Goal: Task Accomplishment & Management: Manage account settings

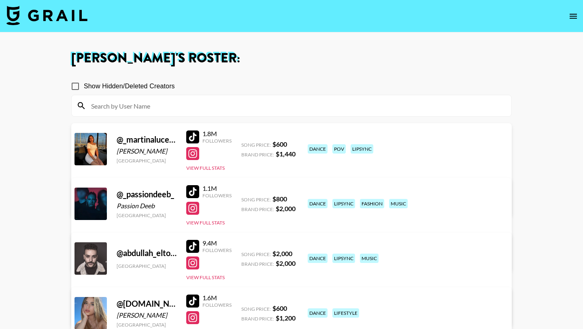
click at [45, 7] on img at bounding box center [46, 15] width 81 height 19
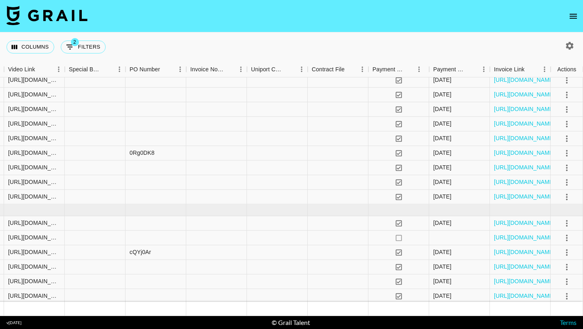
scroll to position [0, 832]
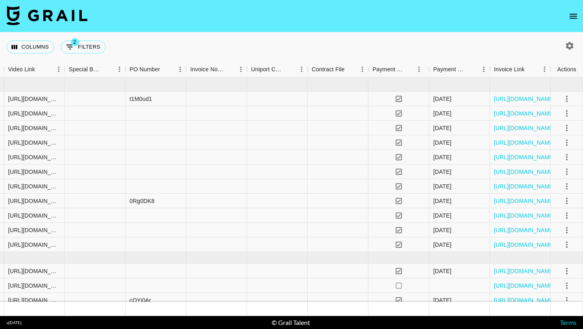
click at [570, 44] on icon "button" at bounding box center [570, 46] width 8 height 8
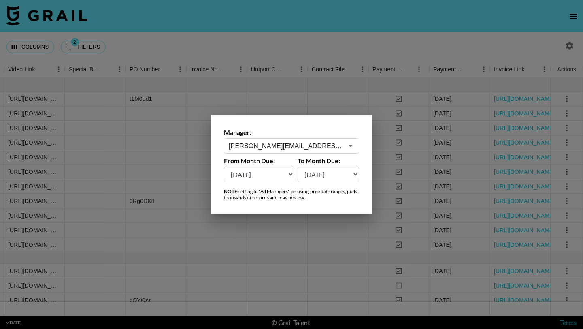
click at [268, 175] on select "Aug '26 Jul '26 Jun '26 May '26 Apr '26 Mar '26 Feb '26 Jan '26 Dec '25 Nov '25…" at bounding box center [259, 173] width 70 height 15
select select "Apr '25"
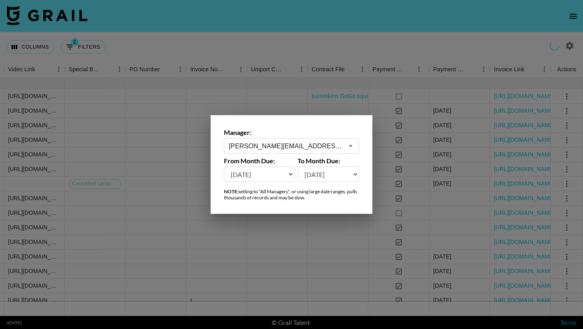
click at [305, 55] on div at bounding box center [291, 164] width 583 height 329
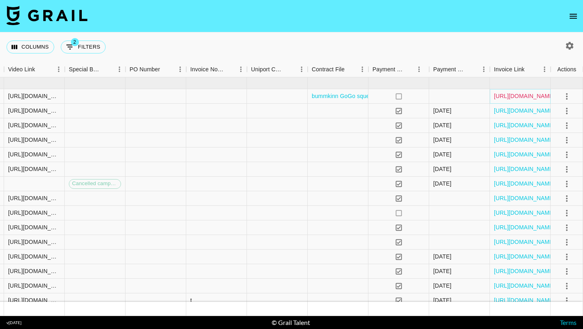
click at [512, 96] on link "https://in.xero.com/QwgfHKDet7FdptEx8pJTSAXg3zDwE6UuE4p7Unvb" at bounding box center [524, 96] width 61 height 8
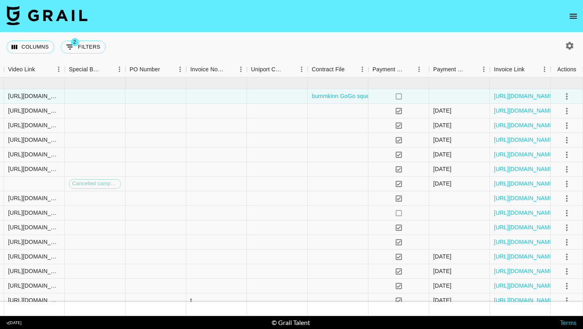
click at [263, 45] on div "Columns 2 Filters + Booking" at bounding box center [291, 46] width 583 height 29
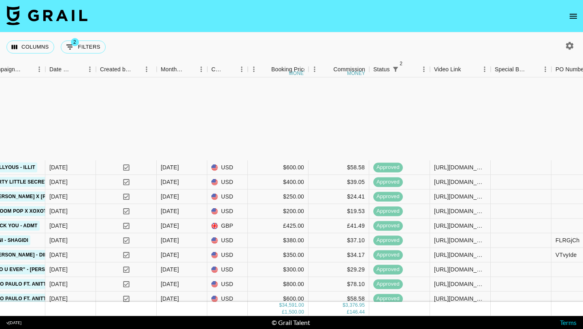
scroll to position [903, 406]
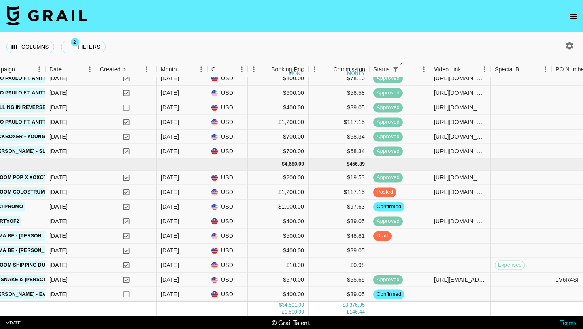
click at [570, 20] on icon "open drawer" at bounding box center [573, 16] width 10 height 10
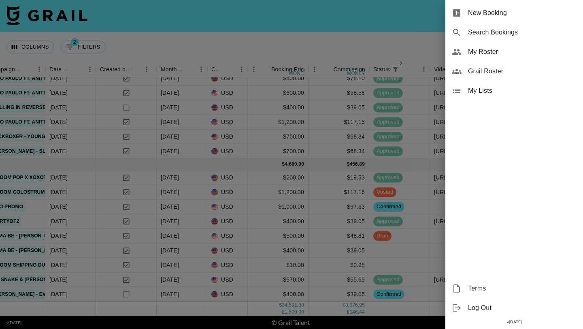
click at [483, 55] on span "My Roster" at bounding box center [522, 52] width 108 height 10
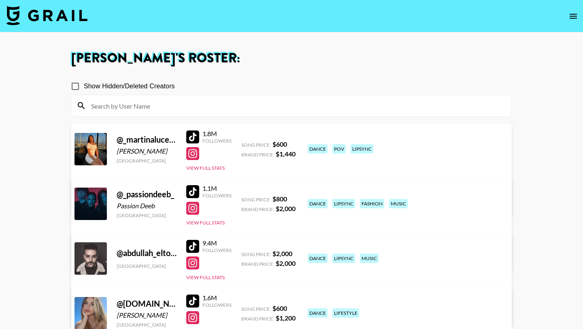
click at [197, 71] on section "Show Hidden/Deleted Creators" at bounding box center [291, 93] width 440 height 45
click at [185, 96] on div at bounding box center [291, 105] width 439 height 21
click at [182, 103] on input at bounding box center [296, 105] width 420 height 13
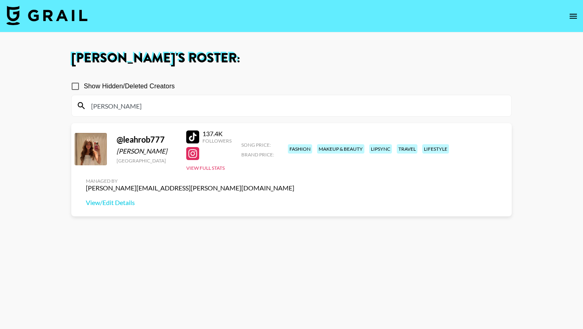
type input "leah"
click at [196, 136] on div at bounding box center [192, 136] width 13 height 13
click at [294, 198] on link "View/Edit Details" at bounding box center [190, 202] width 208 height 8
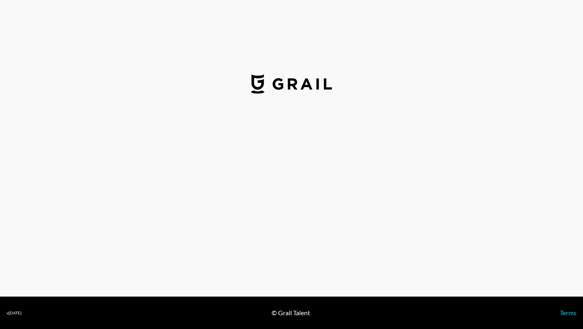
select select "USD"
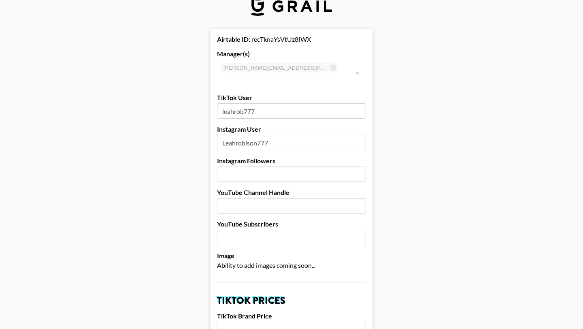
scroll to position [4, 0]
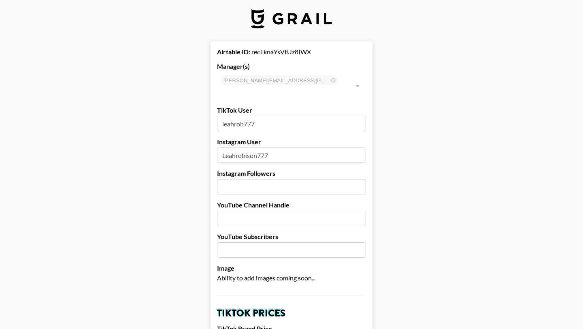
click at [268, 116] on input "leahrob777" at bounding box center [291, 123] width 149 height 15
paste input "leahlu777"
type input "leahlu777"
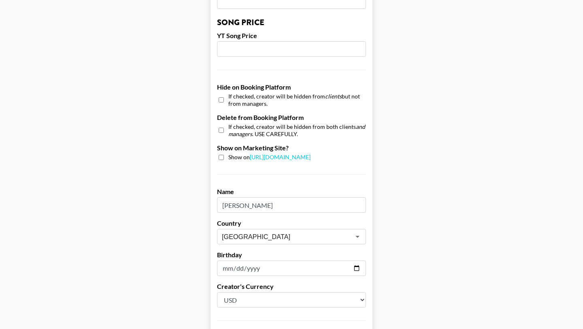
scroll to position [769, 0]
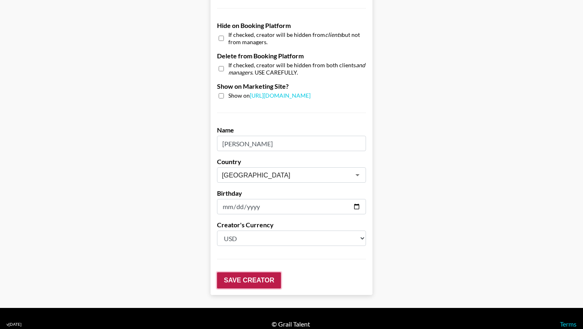
click at [236, 272] on input "Save Creator" at bounding box center [249, 280] width 64 height 16
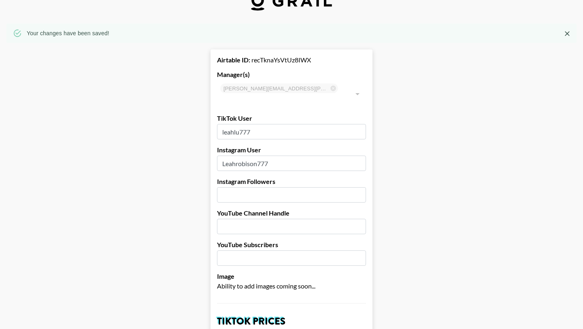
scroll to position [22, 0]
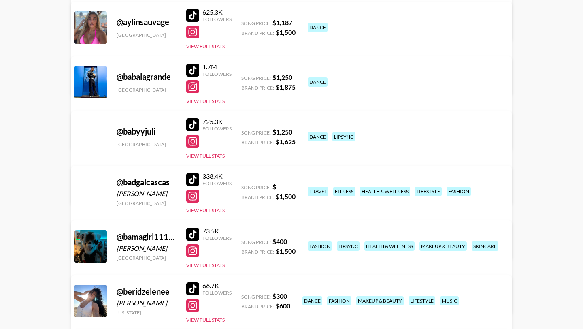
scroll to position [1013, 0]
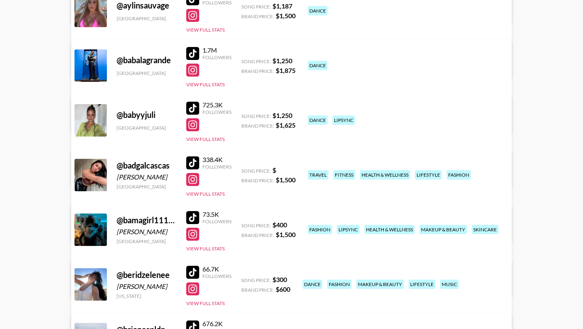
click at [191, 220] on div at bounding box center [192, 217] width 13 height 13
click at [294, 279] on link "View/Edit Details" at bounding box center [190, 283] width 208 height 8
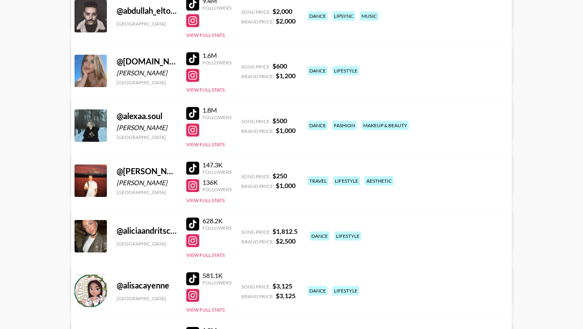
scroll to position [0, 0]
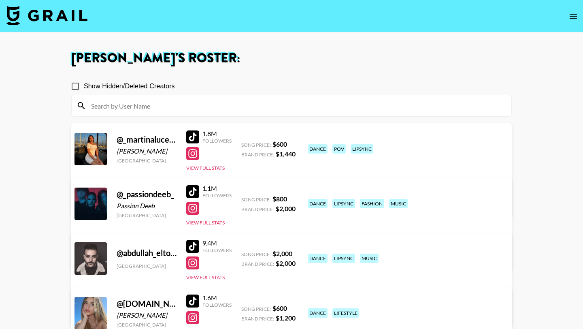
click at [40, 19] on img at bounding box center [46, 15] width 81 height 19
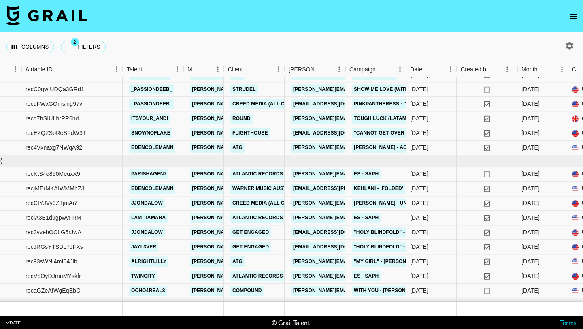
scroll to position [96, 45]
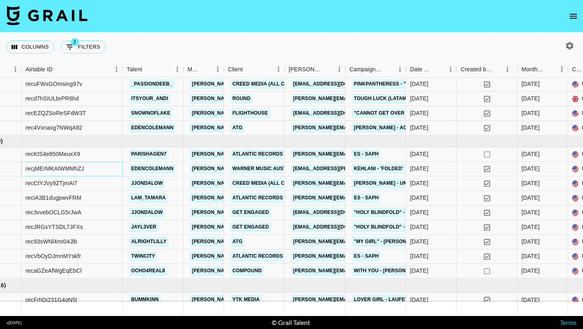
click at [108, 170] on div "recjMErMKAIWMMhZJ" at bounding box center [71, 168] width 101 height 15
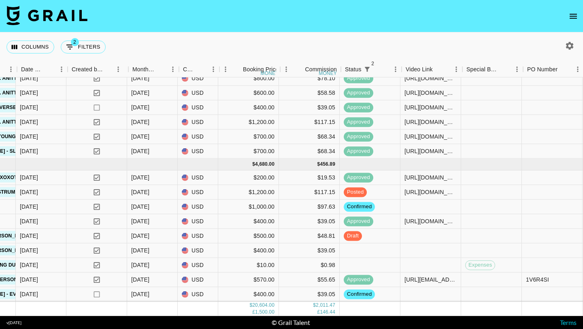
scroll to position [484, 431]
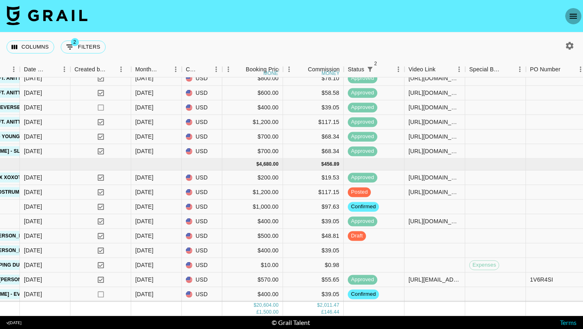
click at [576, 19] on icon "open drawer" at bounding box center [573, 16] width 10 height 10
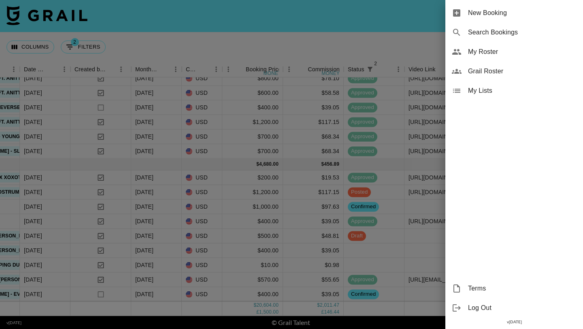
click at [498, 56] on span "My Roster" at bounding box center [522, 52] width 108 height 10
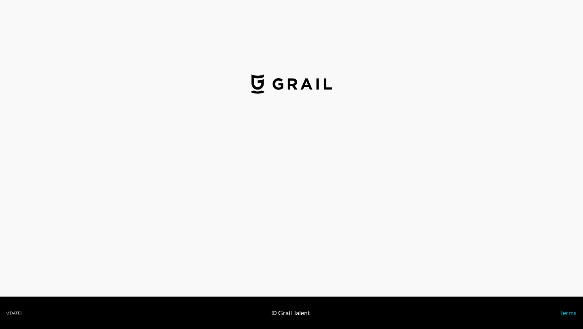
select select "USD"
